Goal: Information Seeking & Learning: Compare options

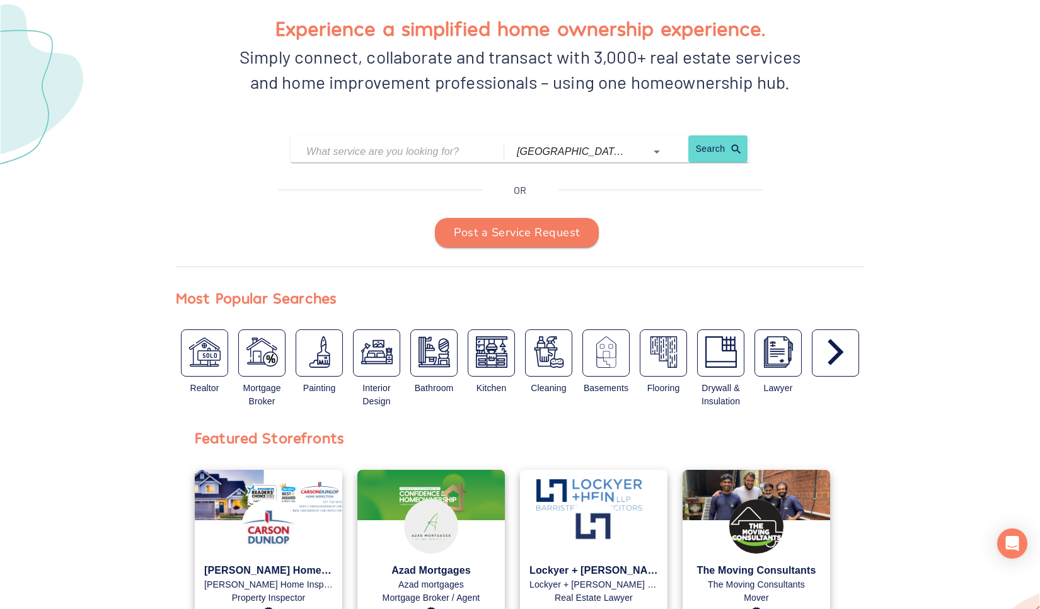
scroll to position [166, 0]
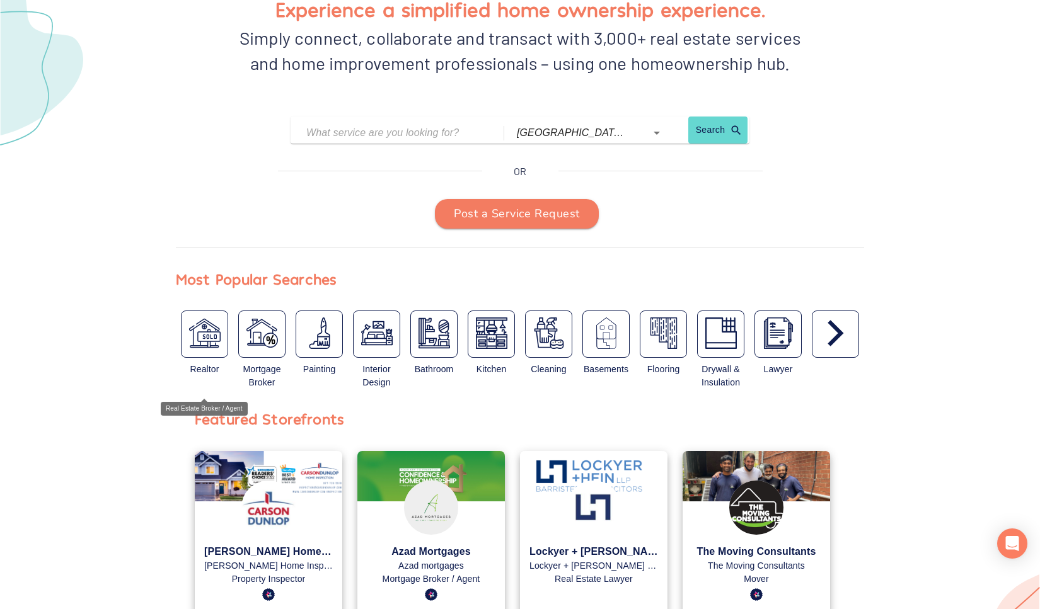
click at [195, 337] on img "button" at bounding box center [205, 334] width 32 height 32
type input "Real Estate Broker / Agent"
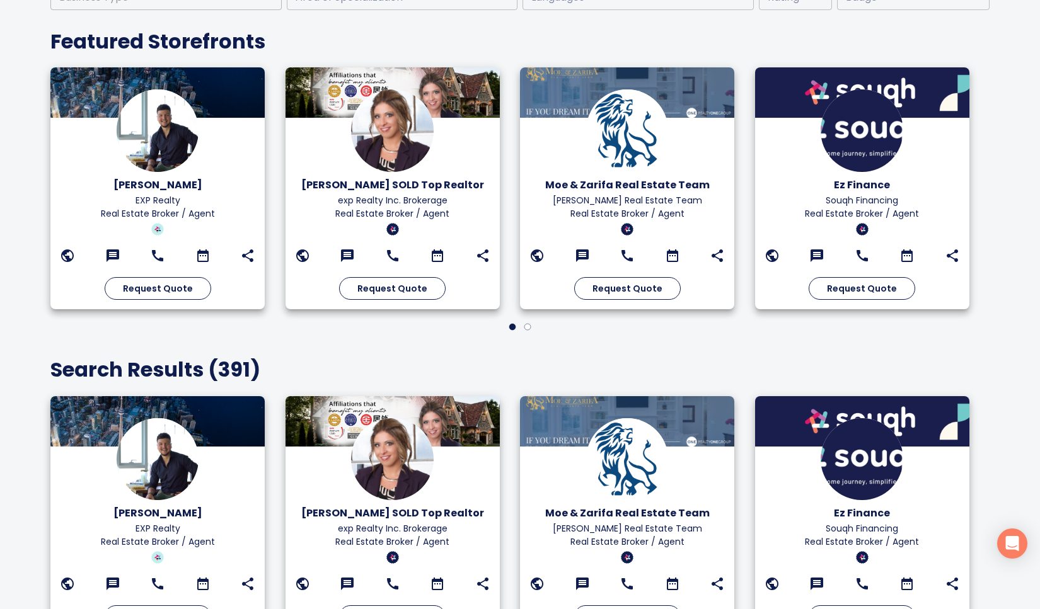
scroll to position [89, 0]
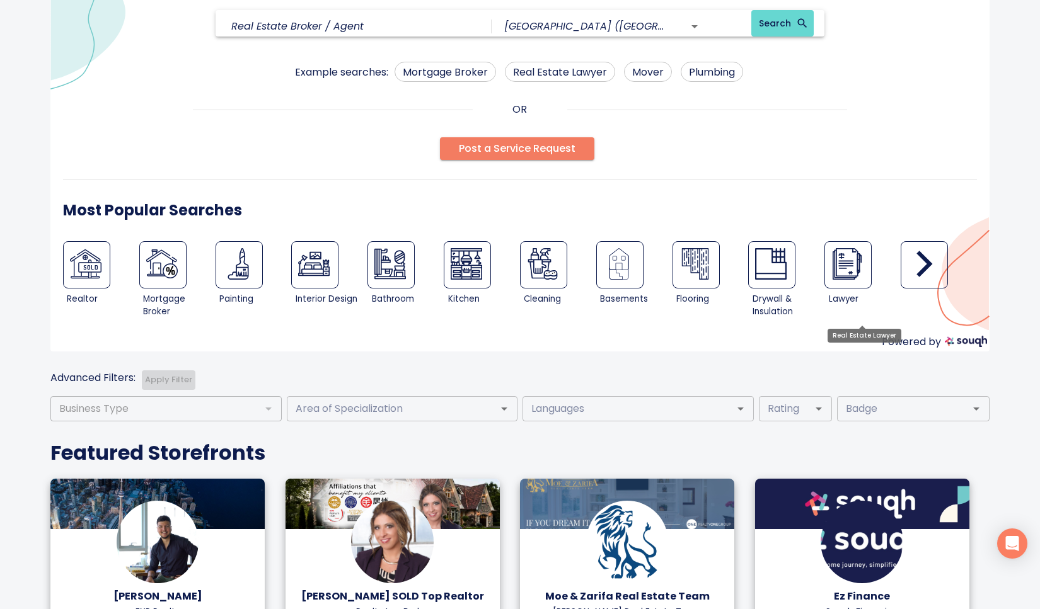
click at [856, 272] on img at bounding box center [847, 264] width 32 height 32
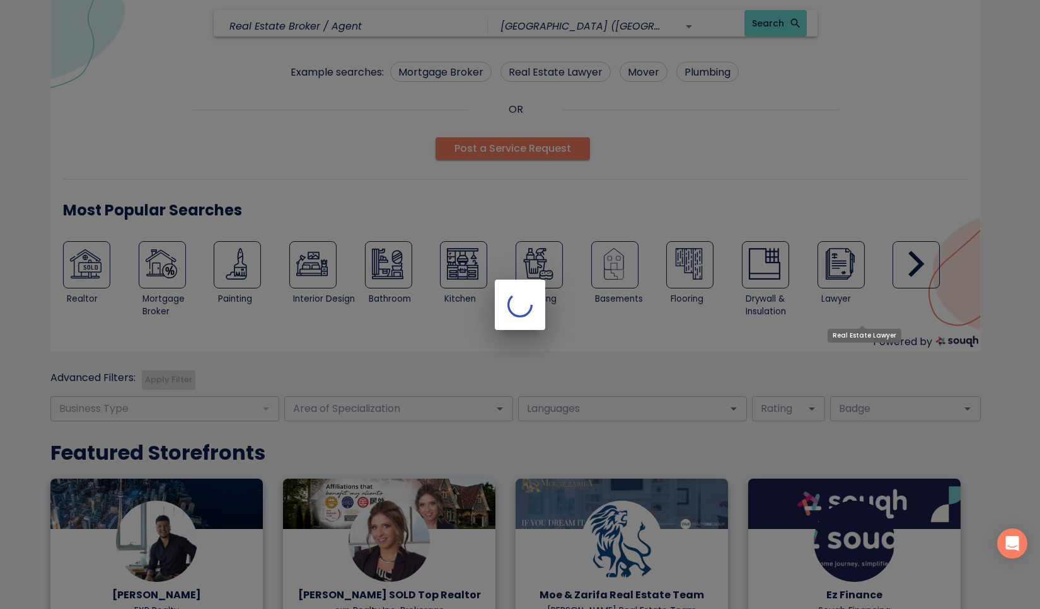
type input "Real Estate Lawyer"
